Goal: Information Seeking & Learning: Find specific page/section

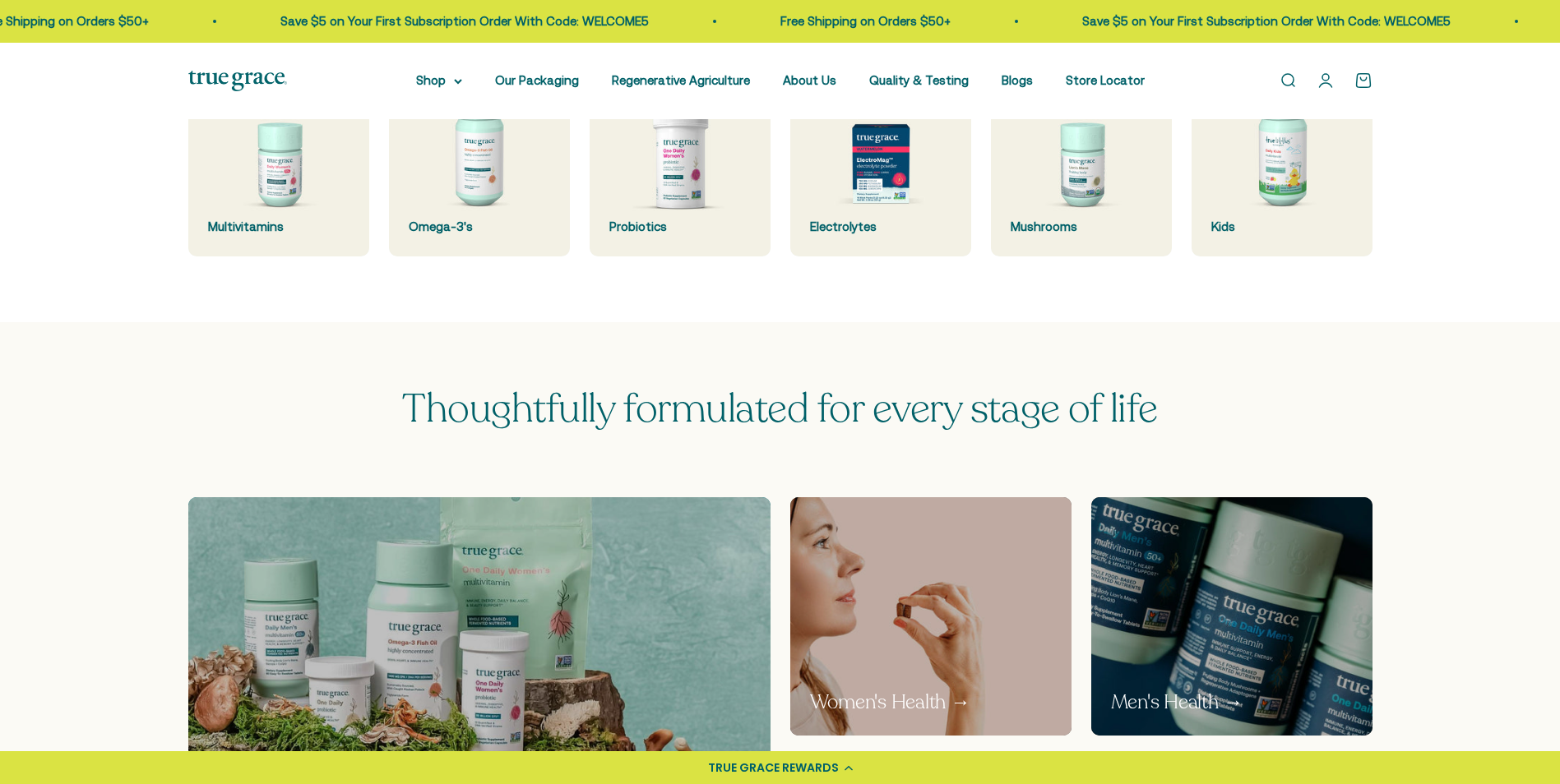
scroll to position [658, 0]
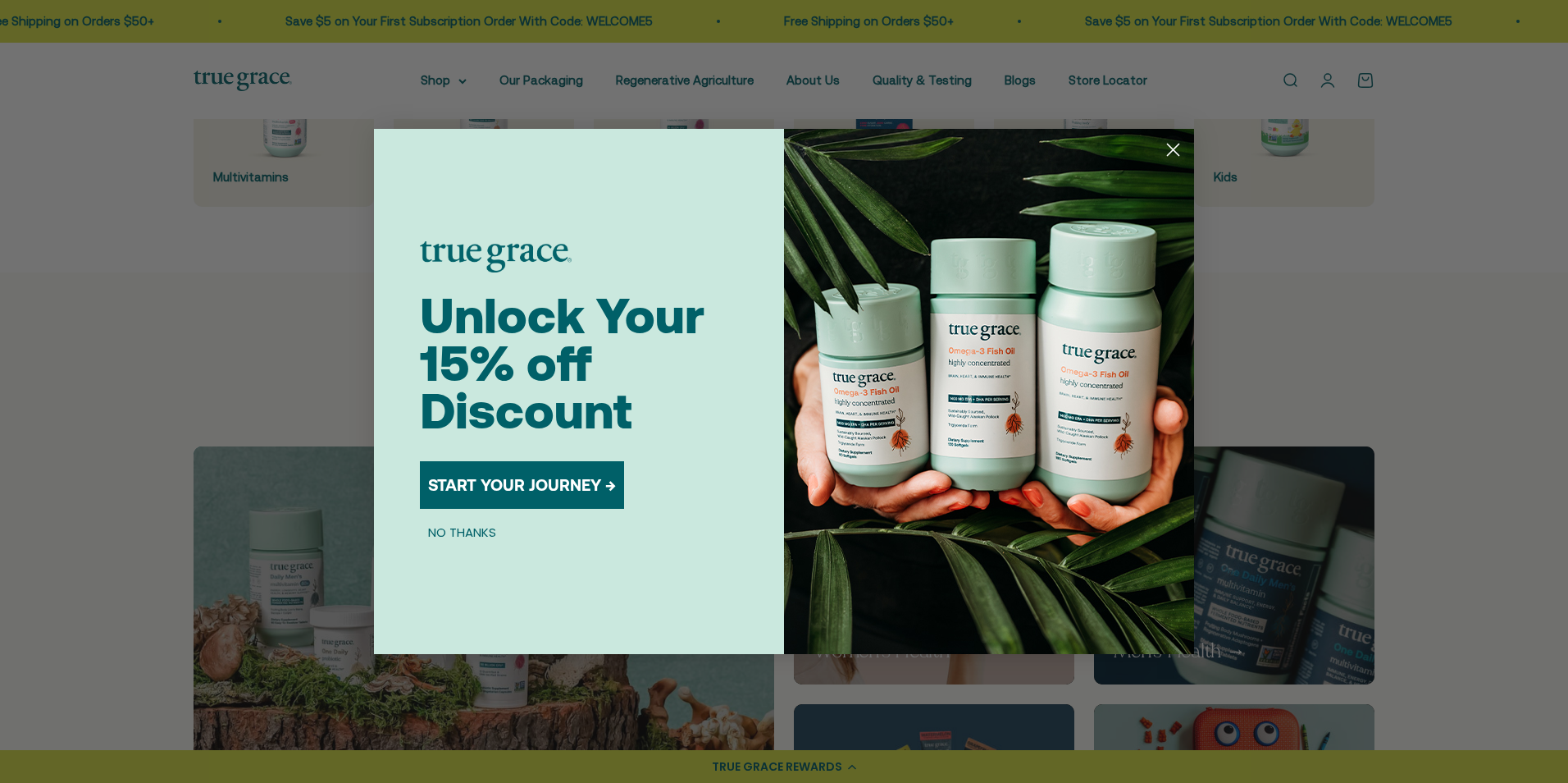
click at [1167, 149] on circle "Close dialog" at bounding box center [1173, 149] width 27 height 27
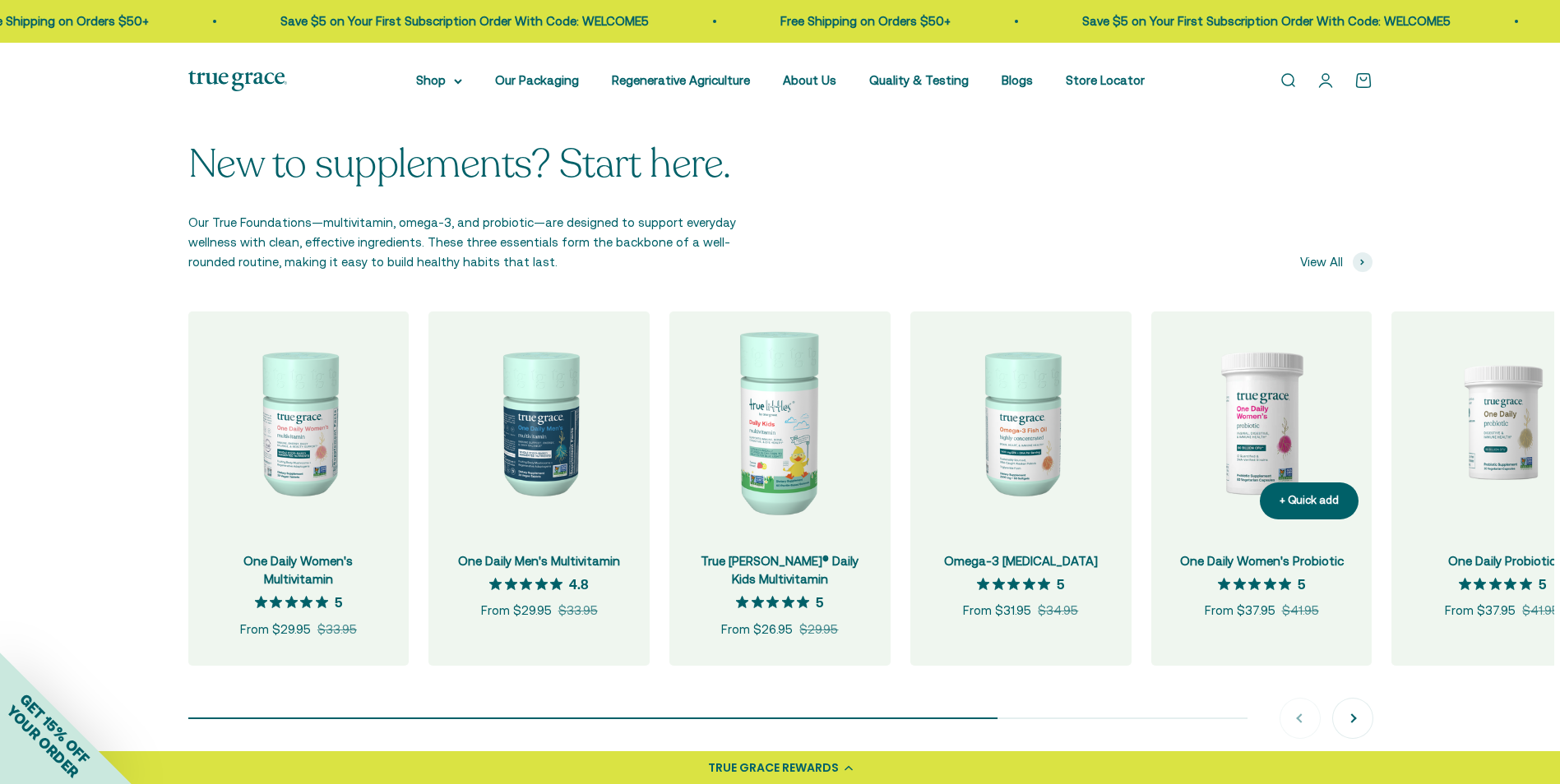
scroll to position [1561, 0]
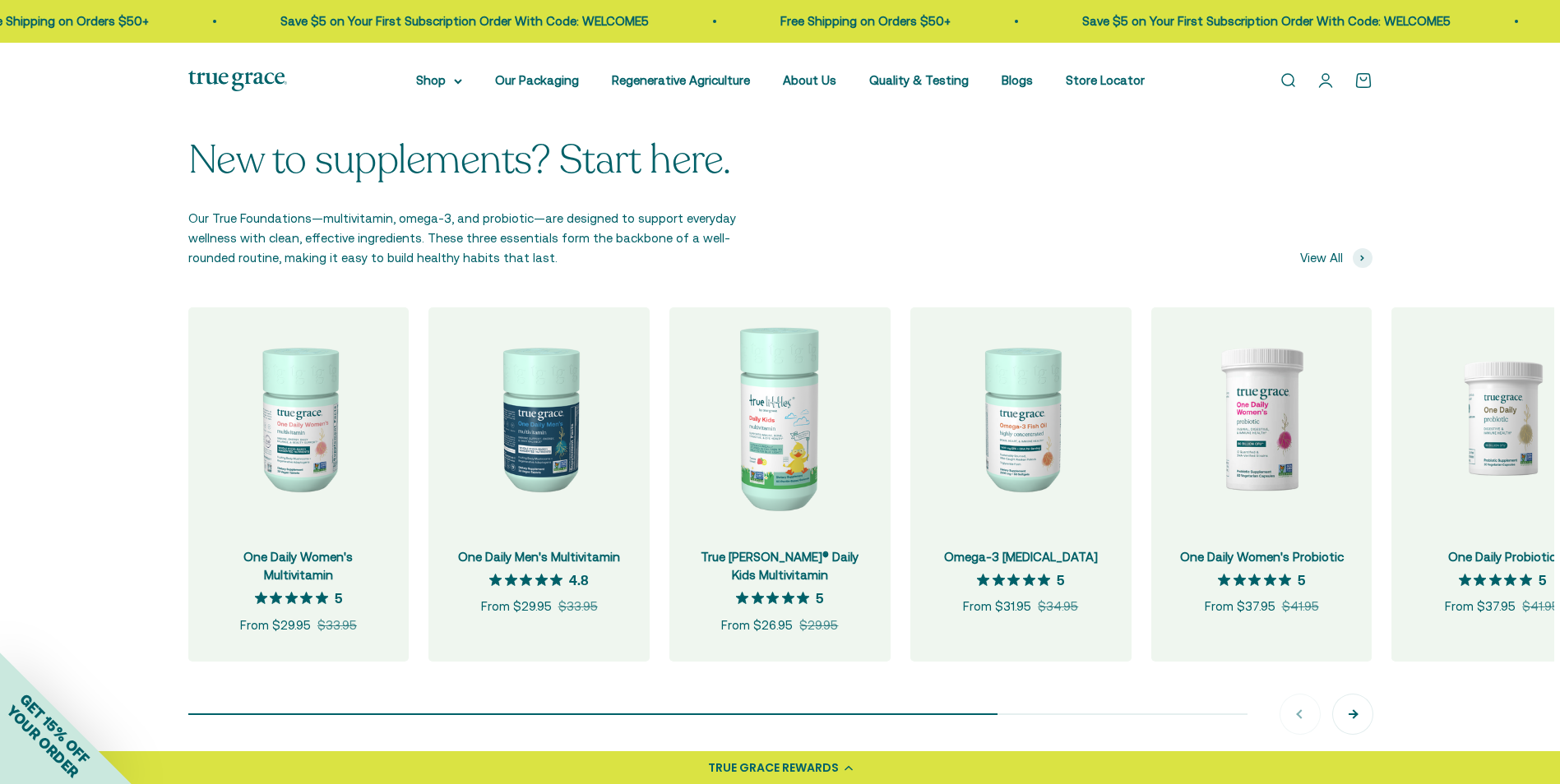
click at [1355, 717] on button "Next" at bounding box center [1353, 714] width 40 height 39
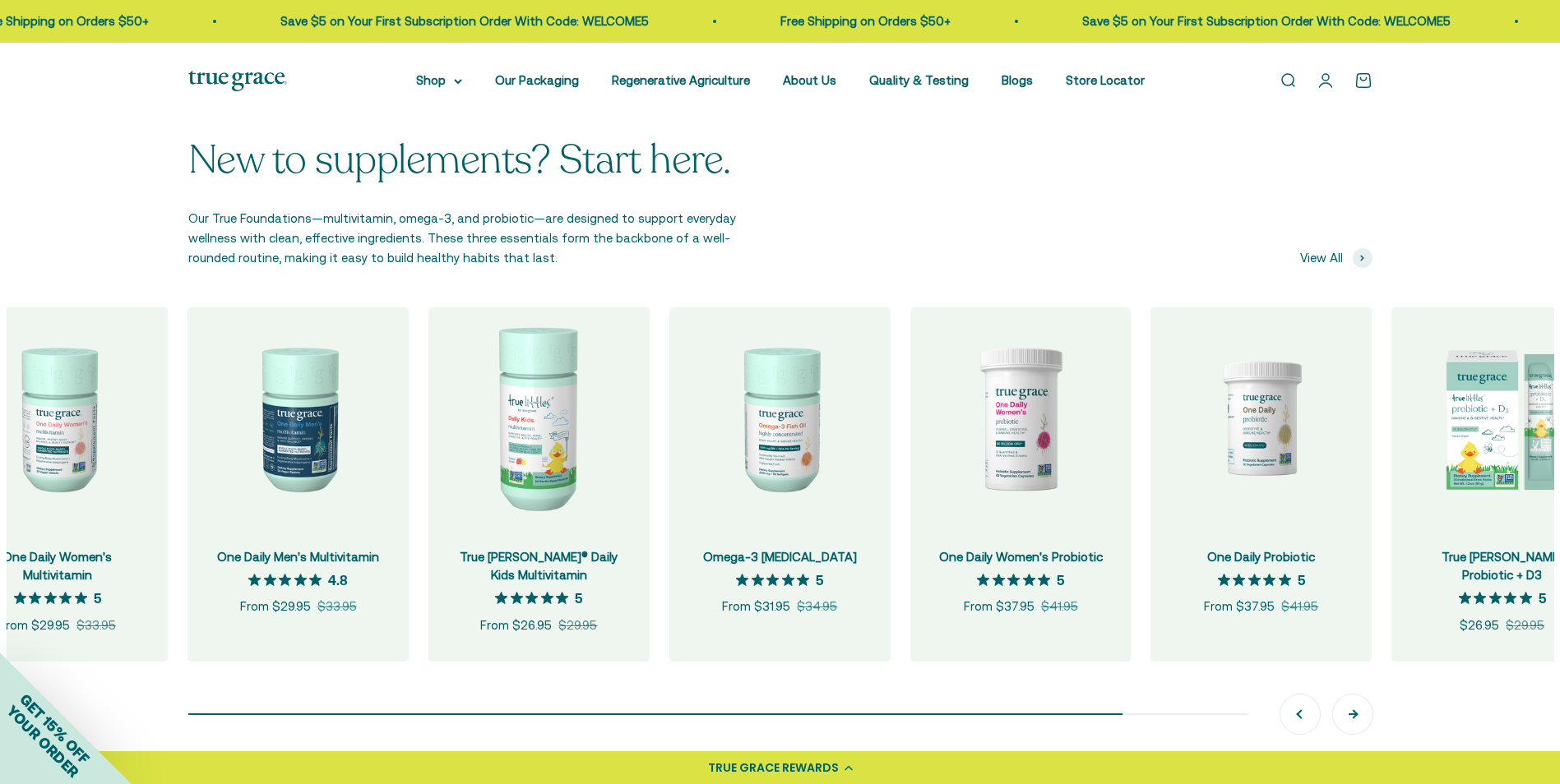
click at [1355, 717] on button "Next" at bounding box center [1353, 714] width 40 height 39
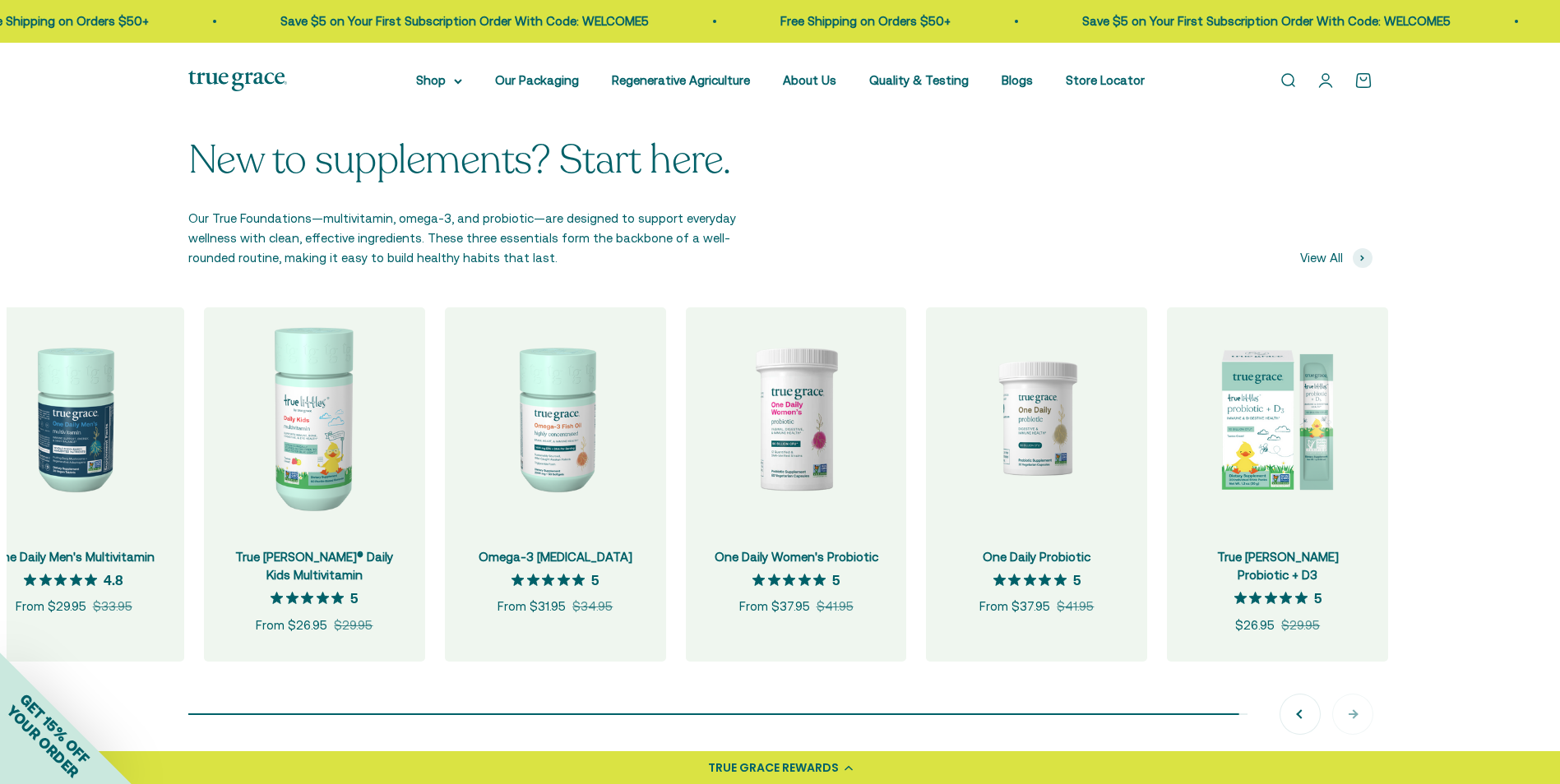
scroll to position [0, 482]
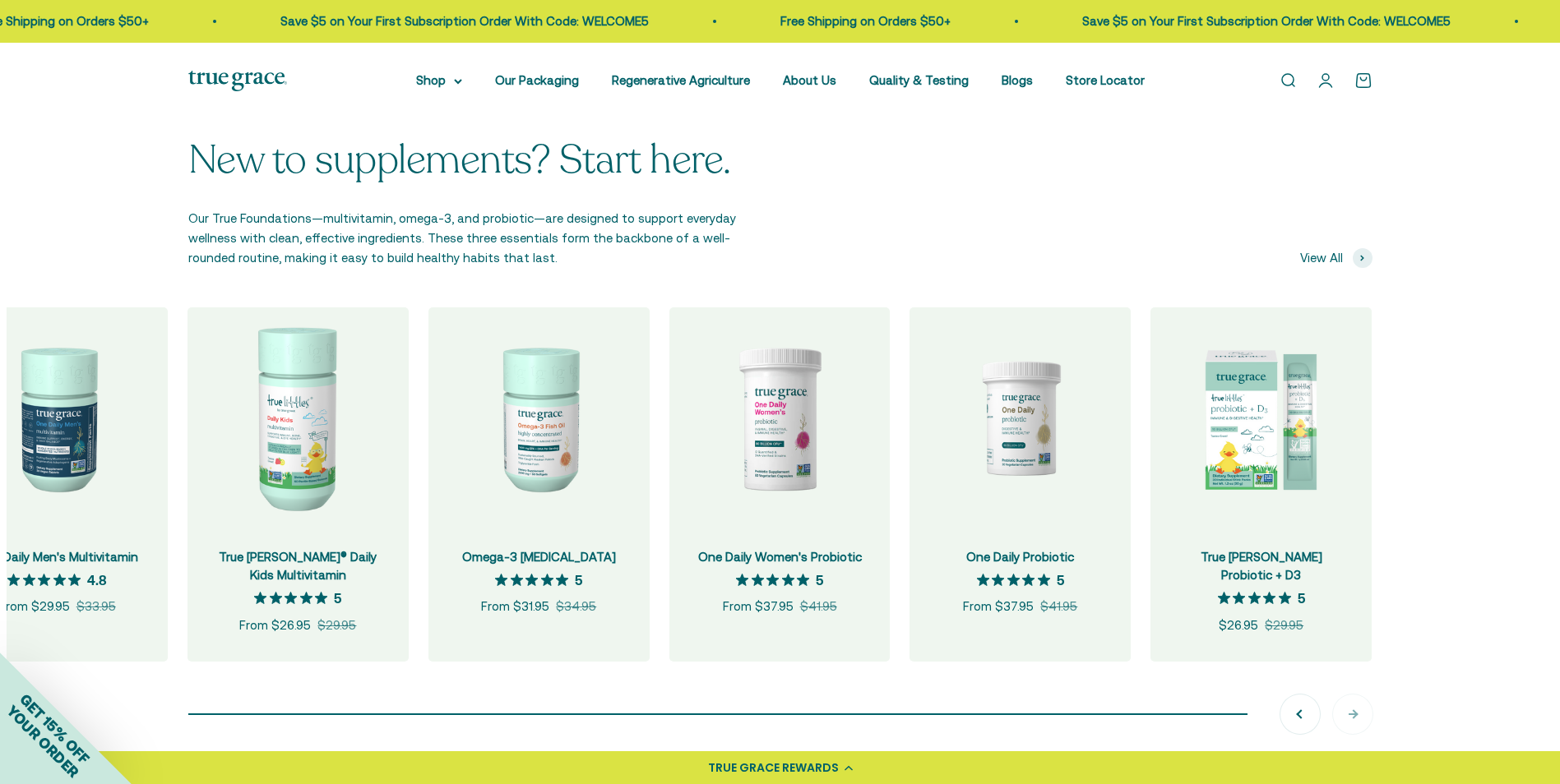
click at [1355, 716] on div "Previous Next" at bounding box center [1326, 714] width 92 height 39
click at [1303, 719] on button "Previous" at bounding box center [1300, 714] width 40 height 39
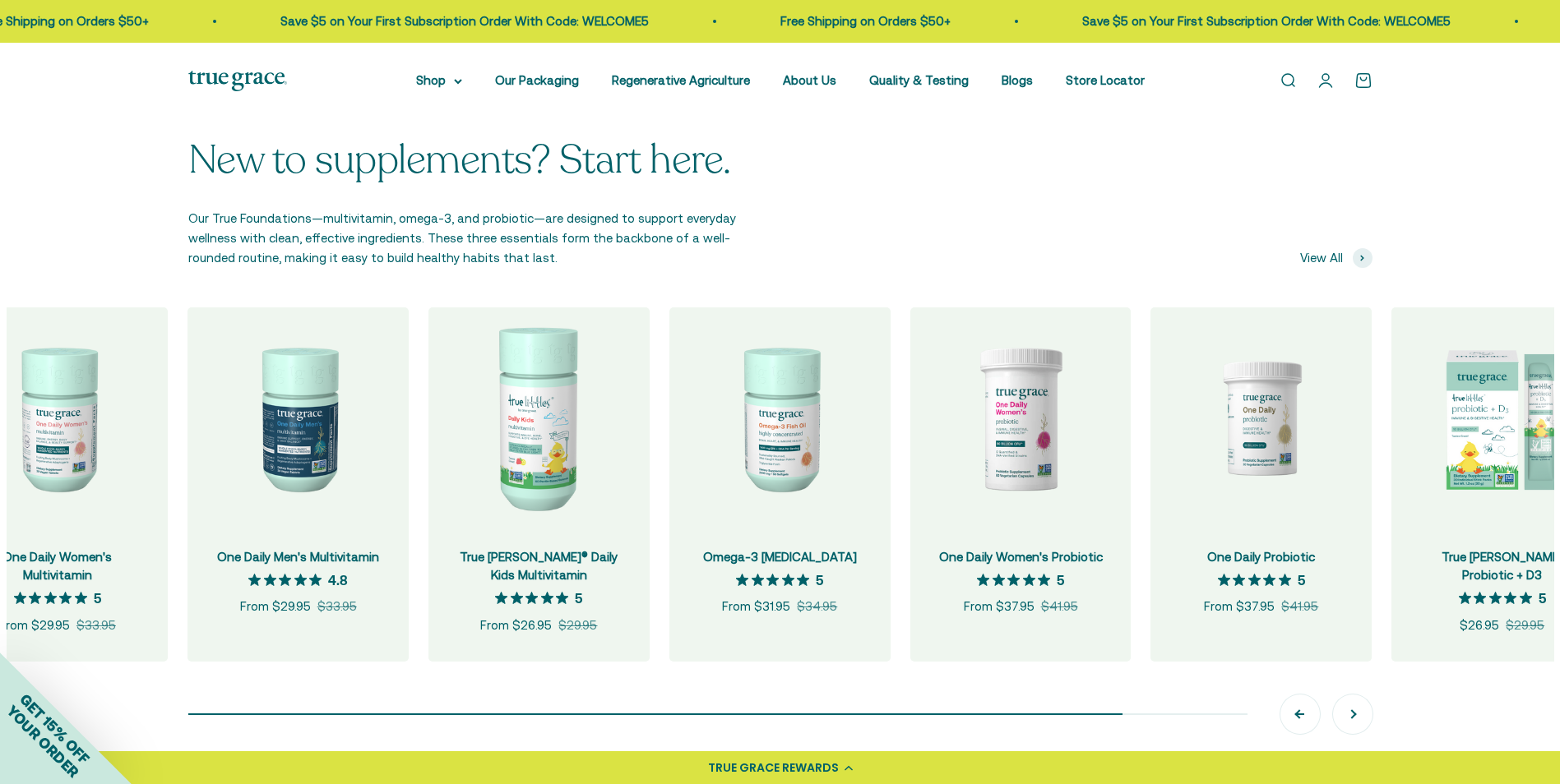
click at [1302, 716] on button "Previous" at bounding box center [1300, 714] width 40 height 39
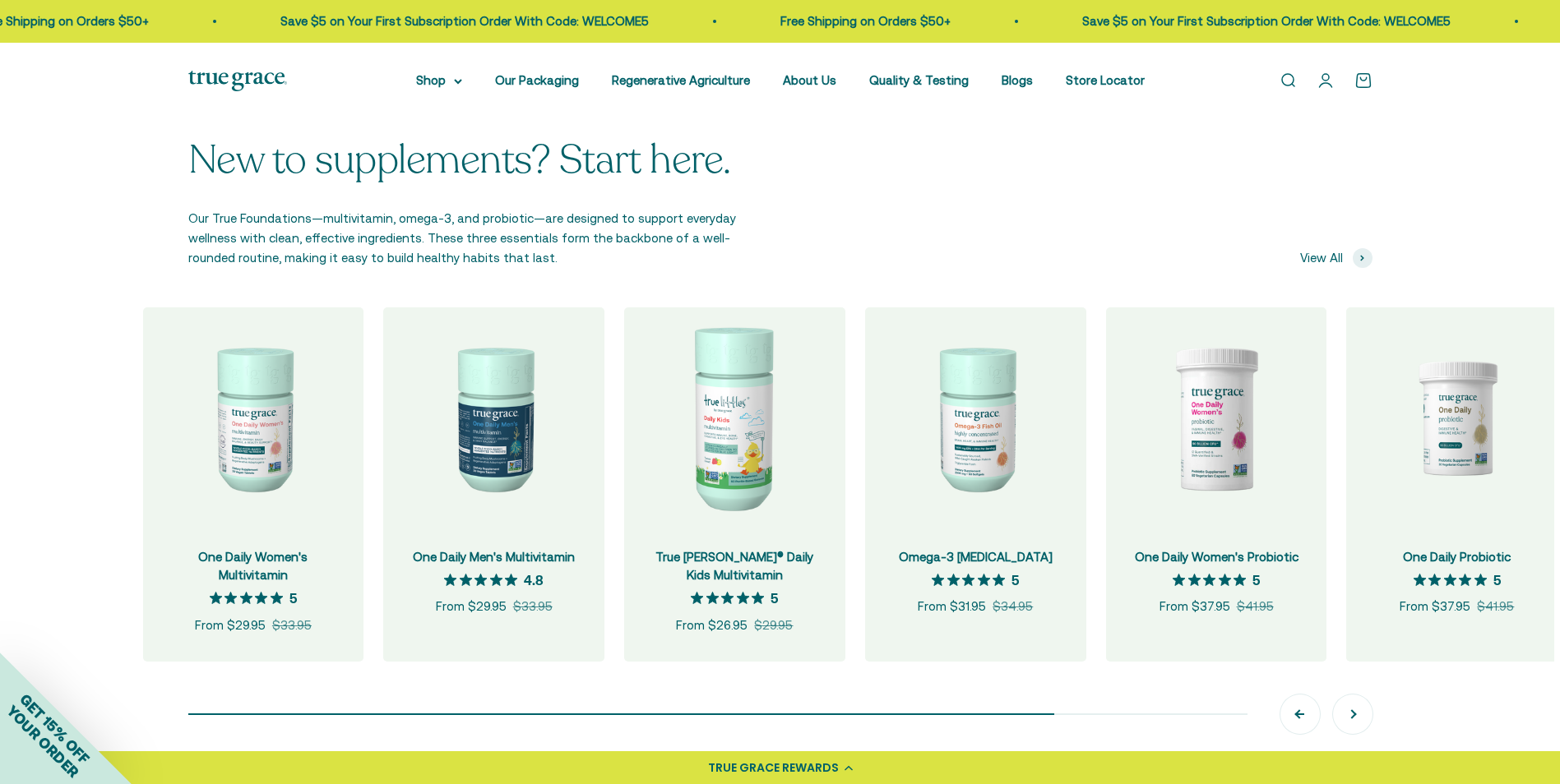
scroll to position [0, 0]
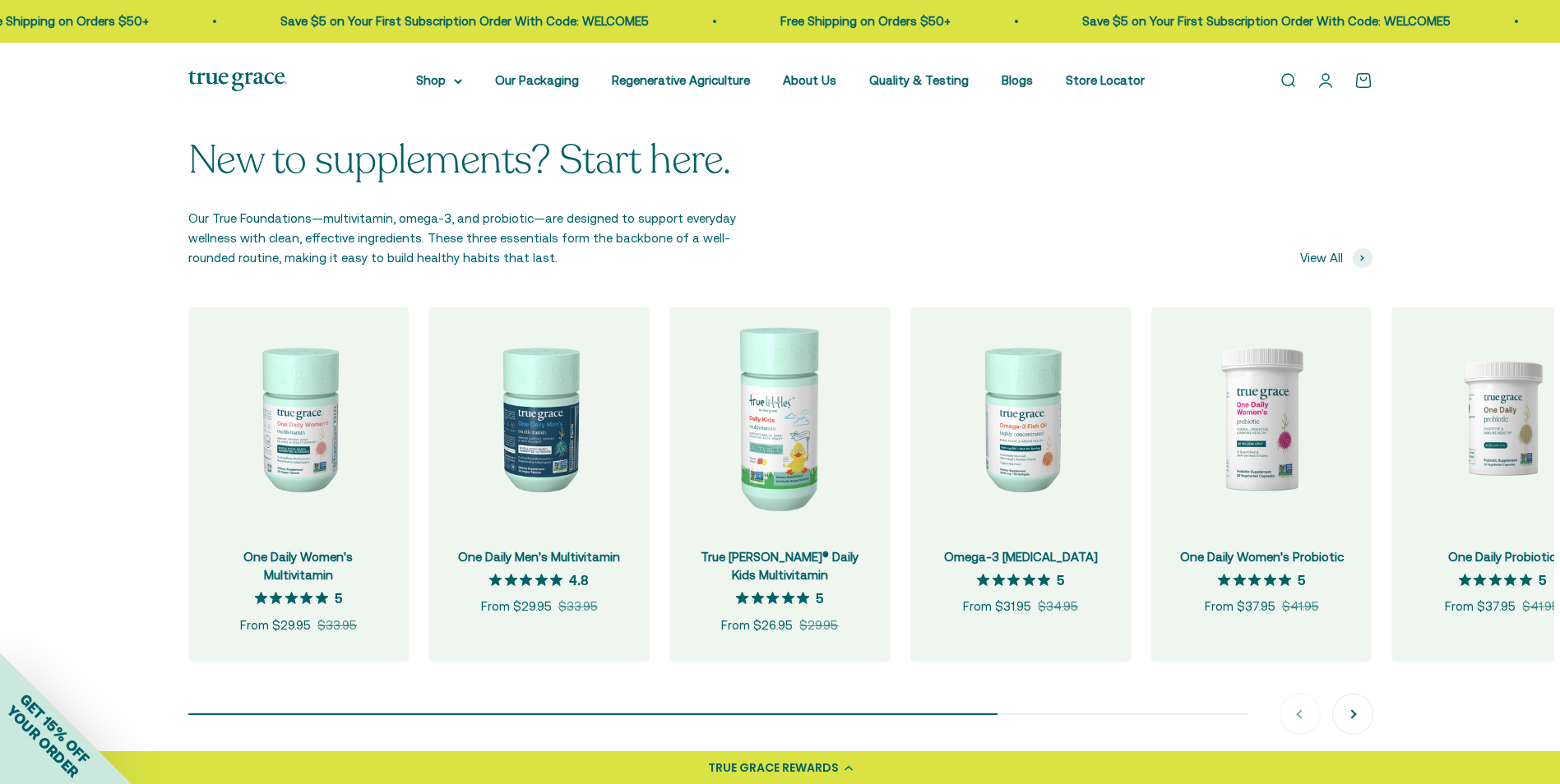
click at [1305, 716] on div "Previous Next" at bounding box center [1326, 714] width 92 height 39
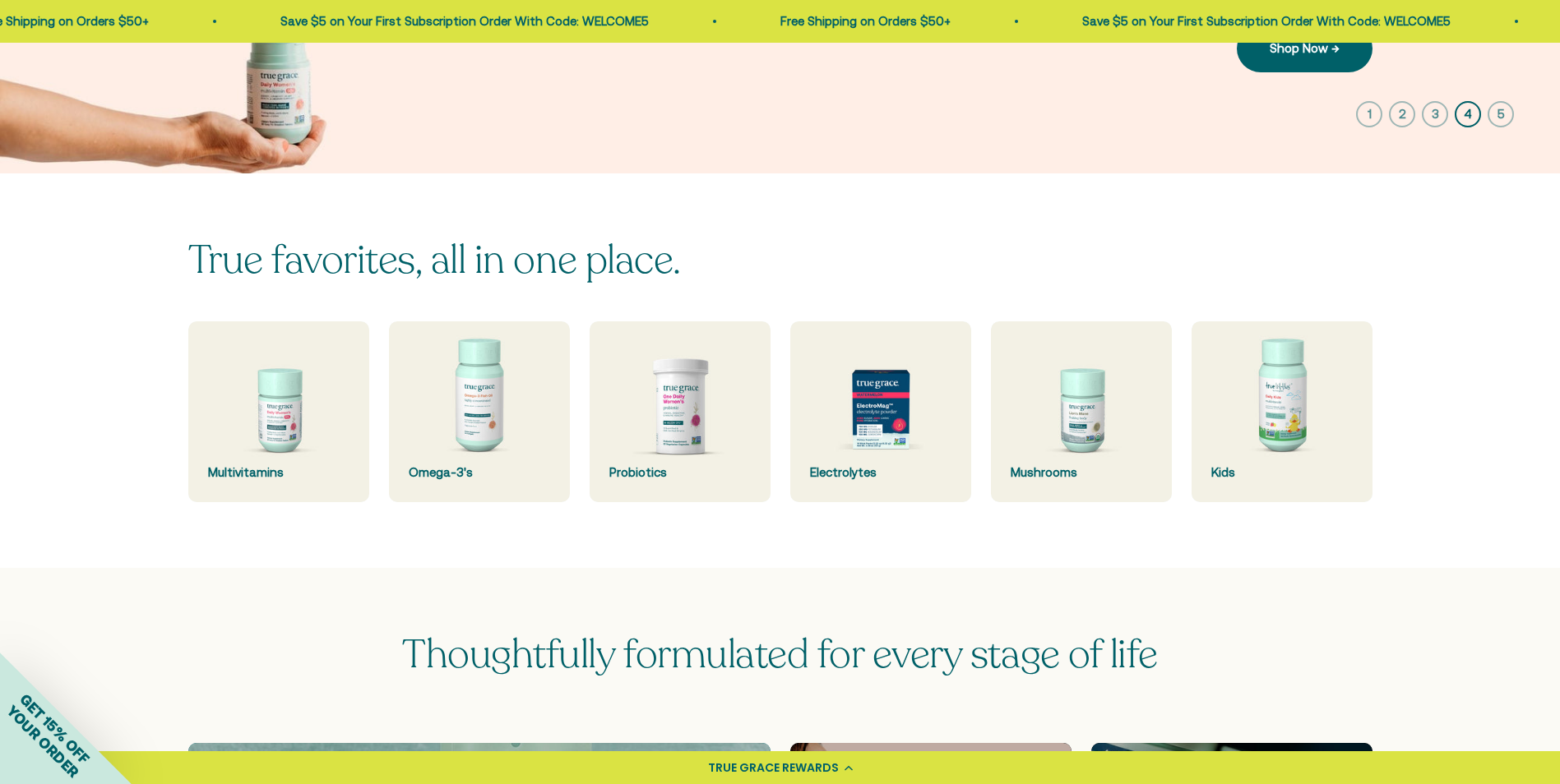
scroll to position [329, 0]
click at [1373, 118] on icon "button" at bounding box center [1368, 115] width 27 height 27
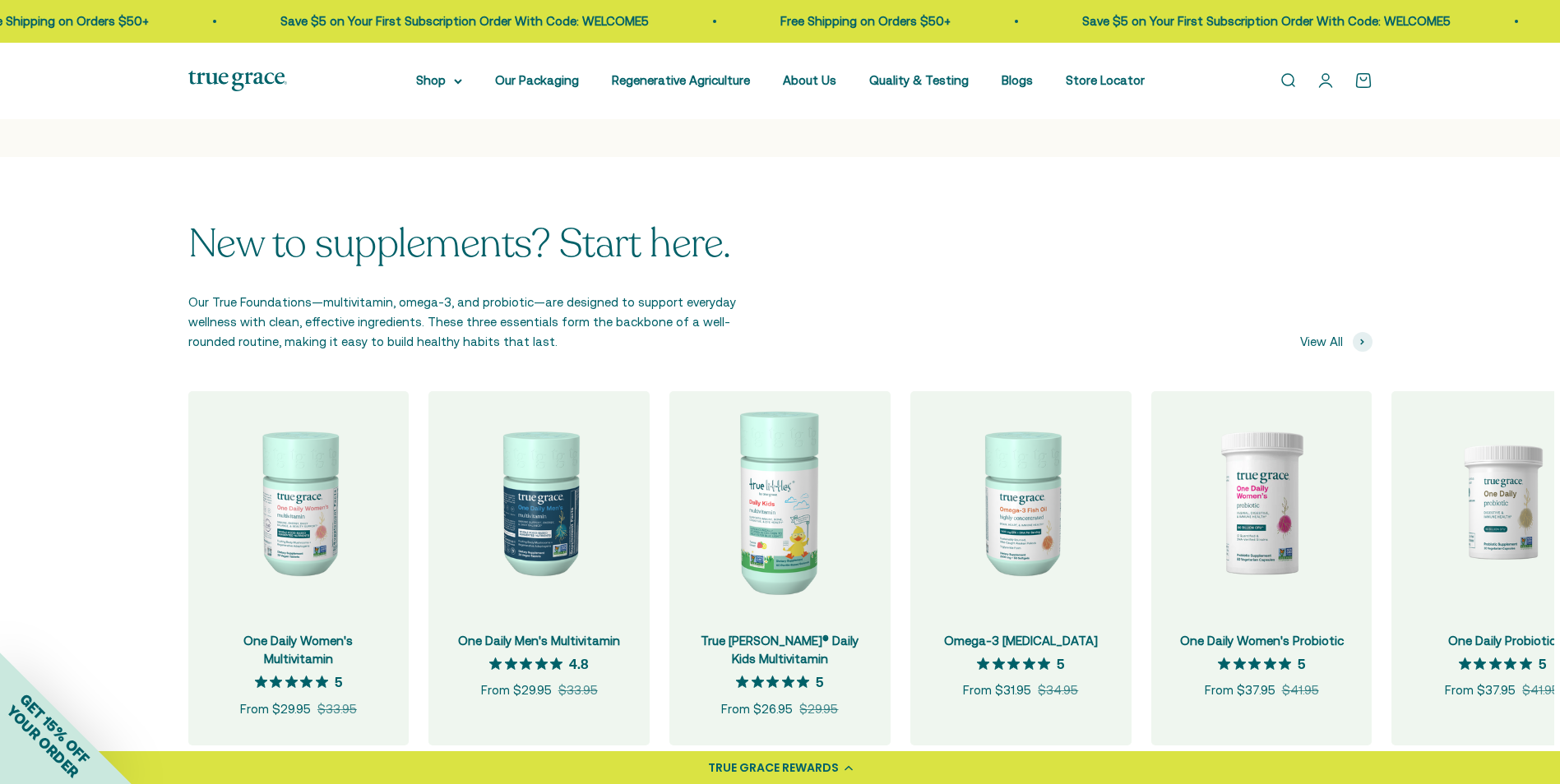
scroll to position [1479, 0]
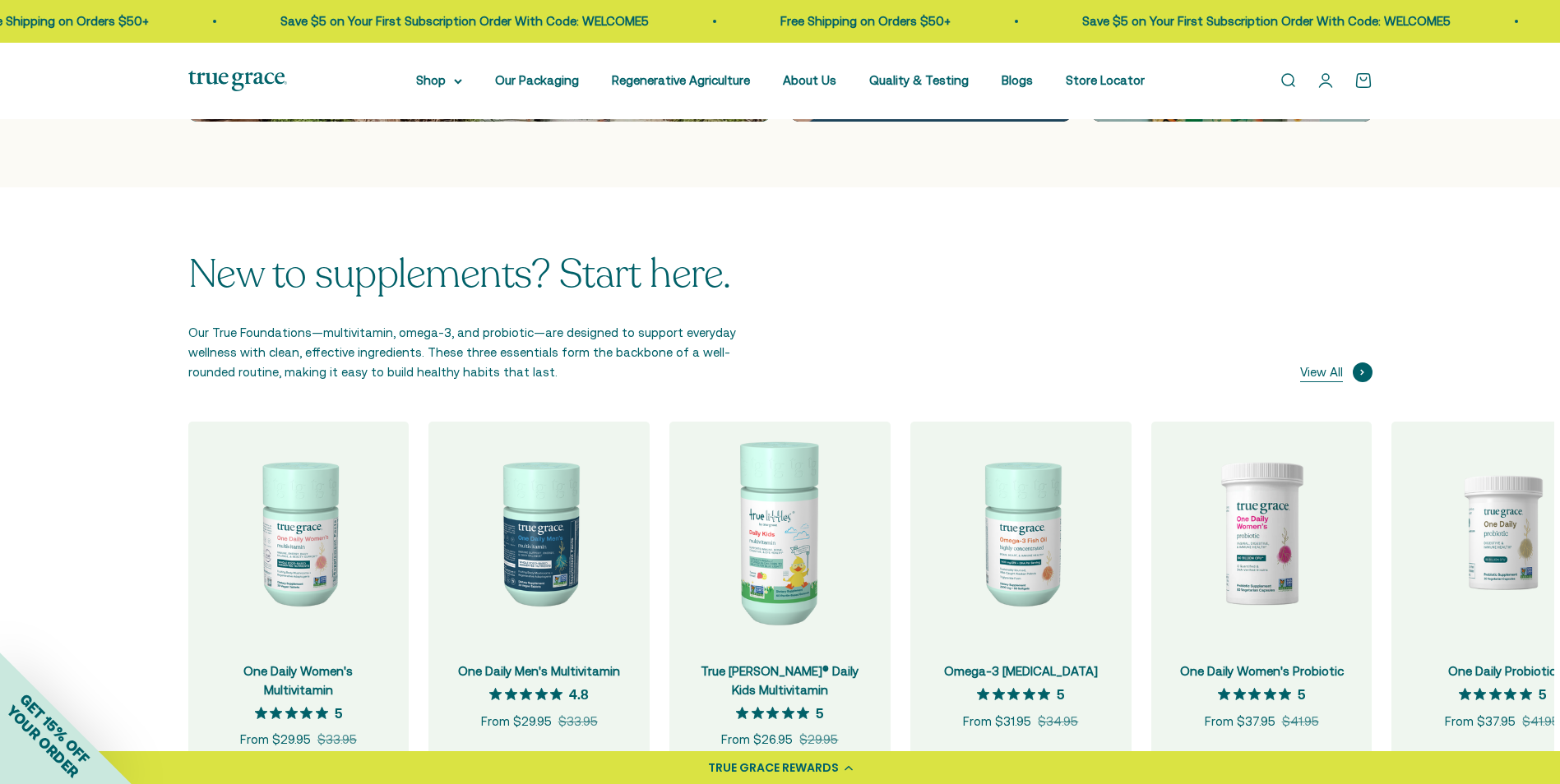
click at [1359, 372] on icon at bounding box center [1361, 372] width 4 height 7
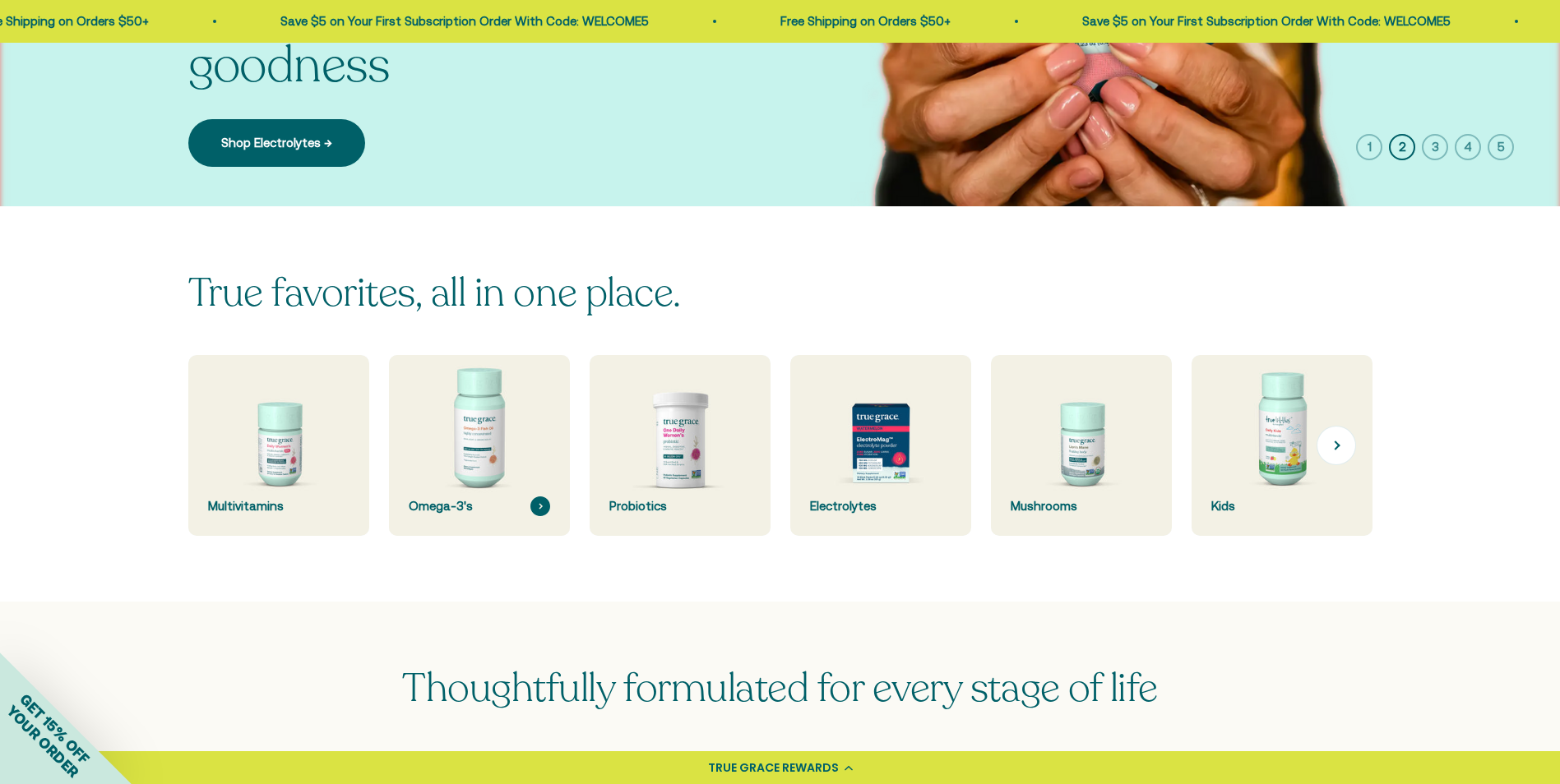
click at [513, 426] on img at bounding box center [479, 445] width 192 height 192
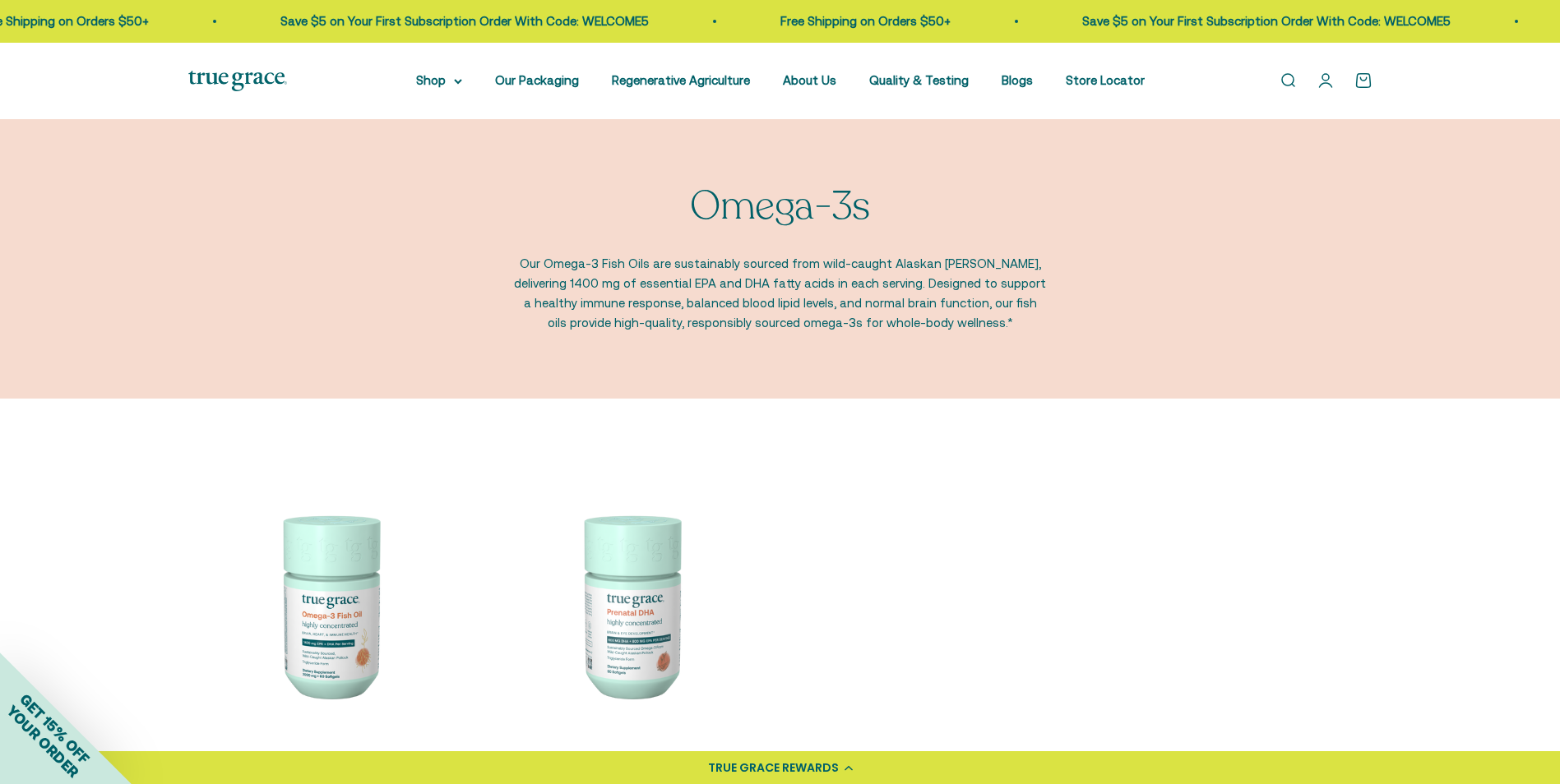
click at [1291, 81] on link "Open search" at bounding box center [1287, 80] width 18 height 18
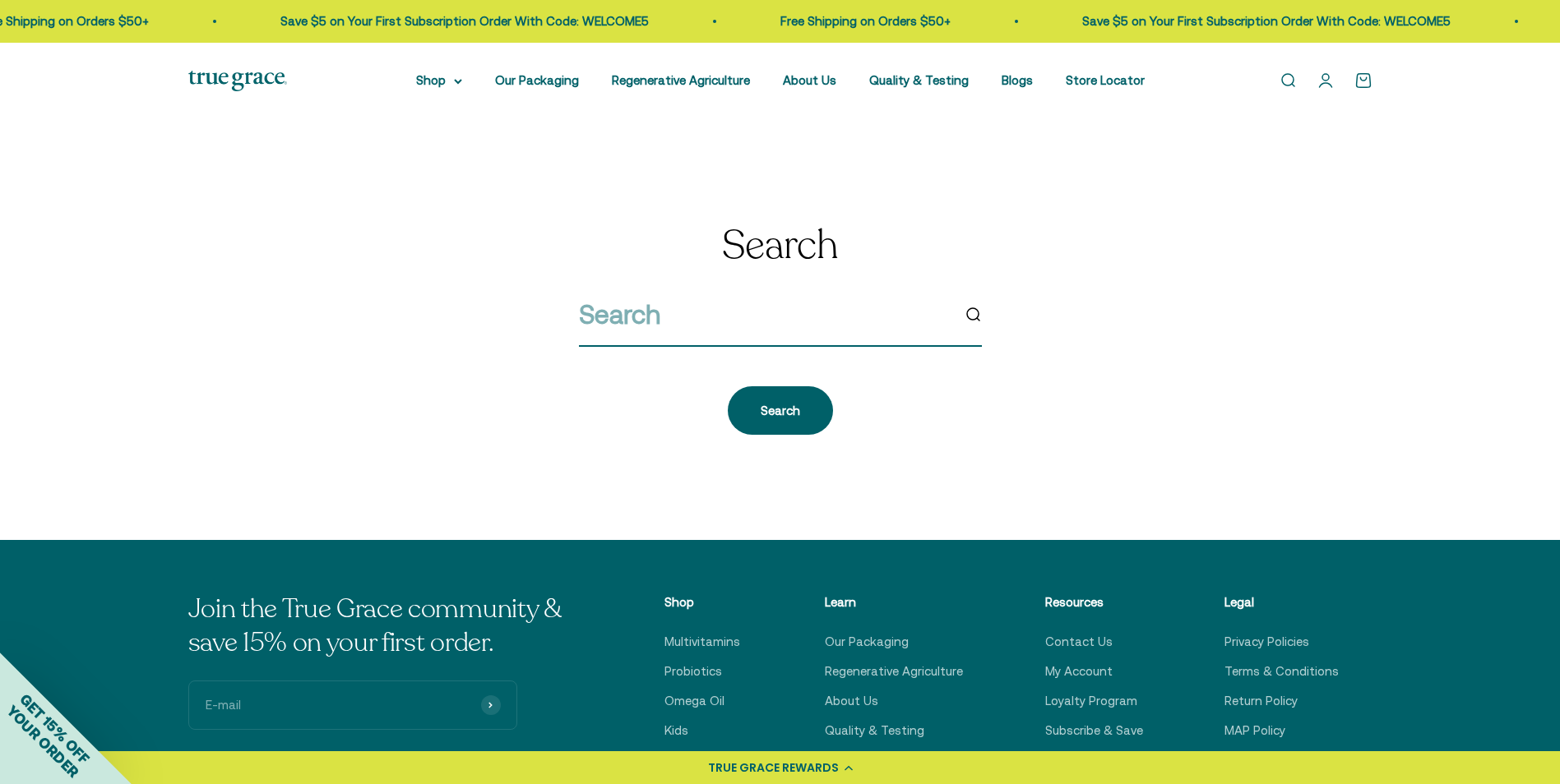
click at [628, 309] on input "search" at bounding box center [765, 314] width 371 height 41
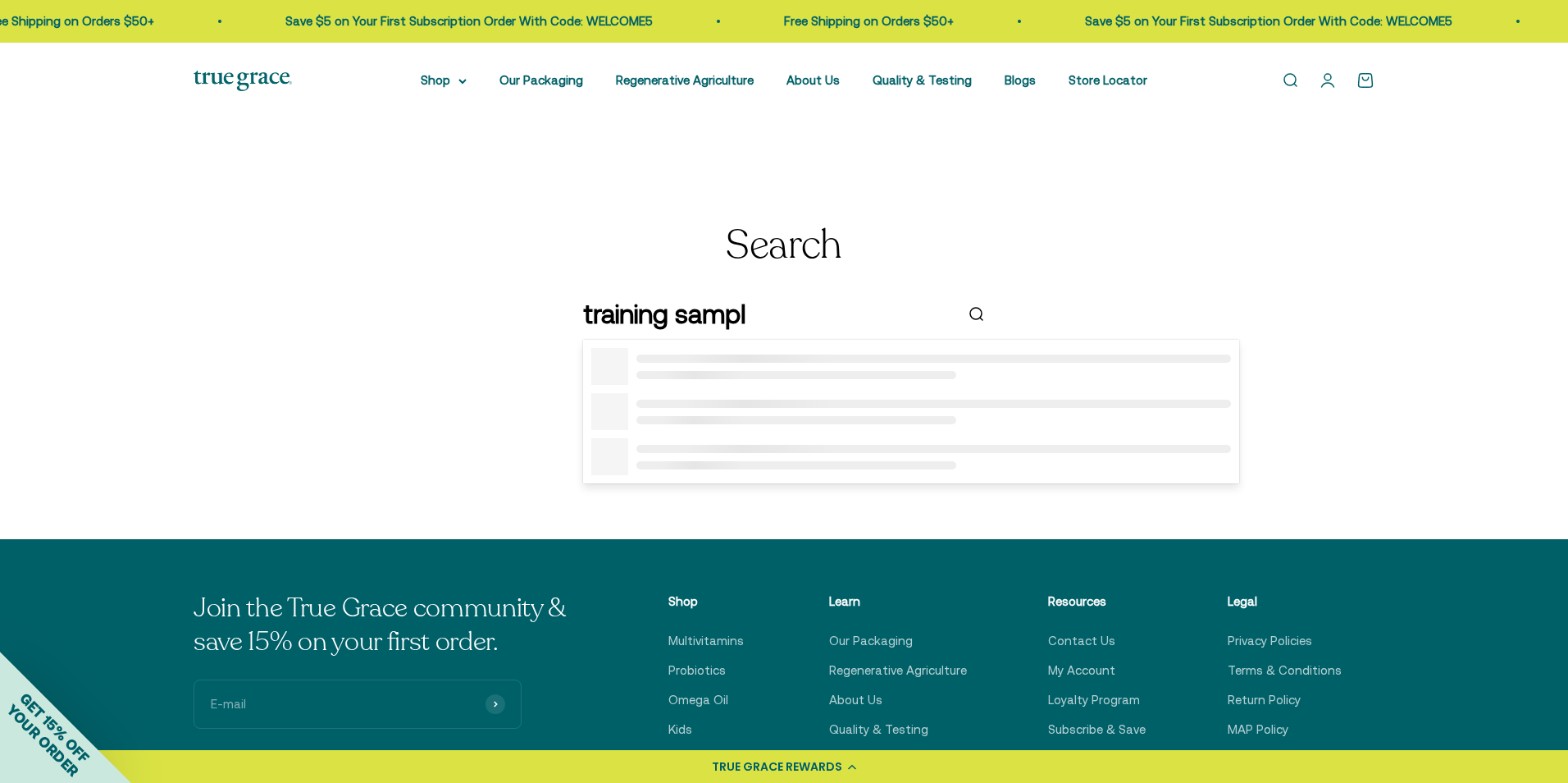
type input "training sample"
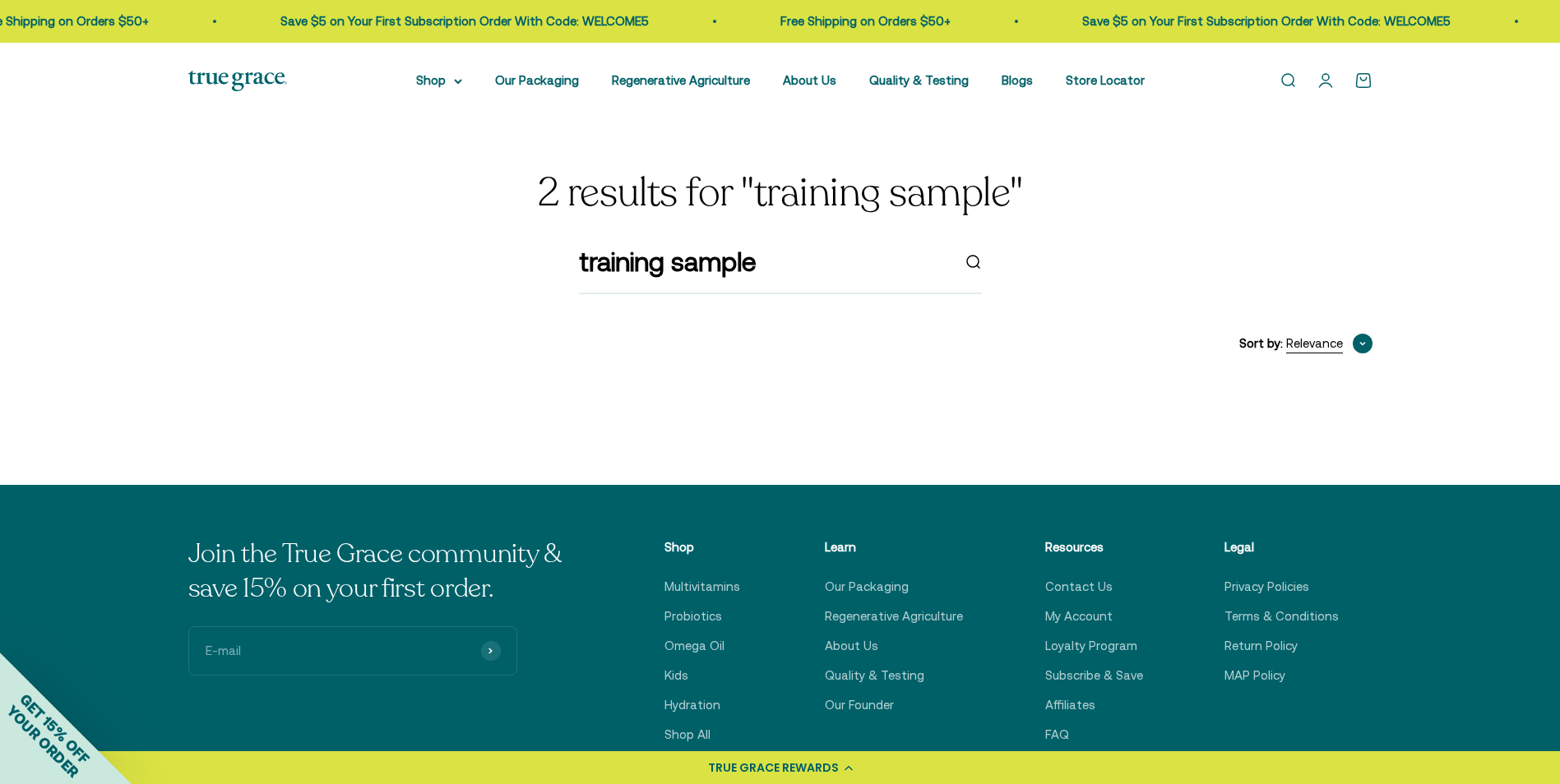
click at [1355, 351] on button "Relevance" at bounding box center [1328, 344] width 86 height 20
